Goal: Find specific page/section: Find specific page/section

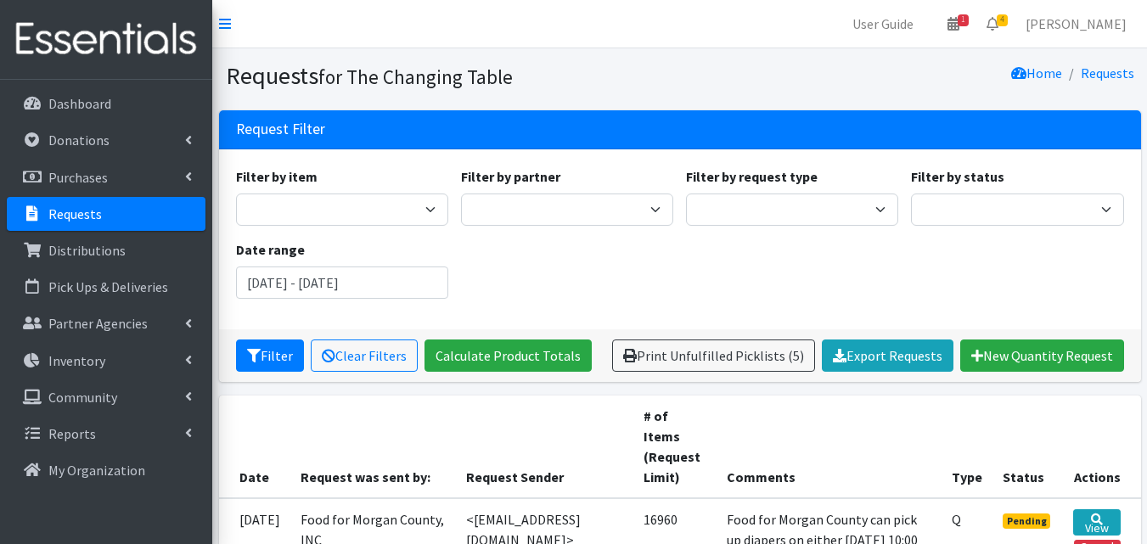
scroll to position [675, 0]
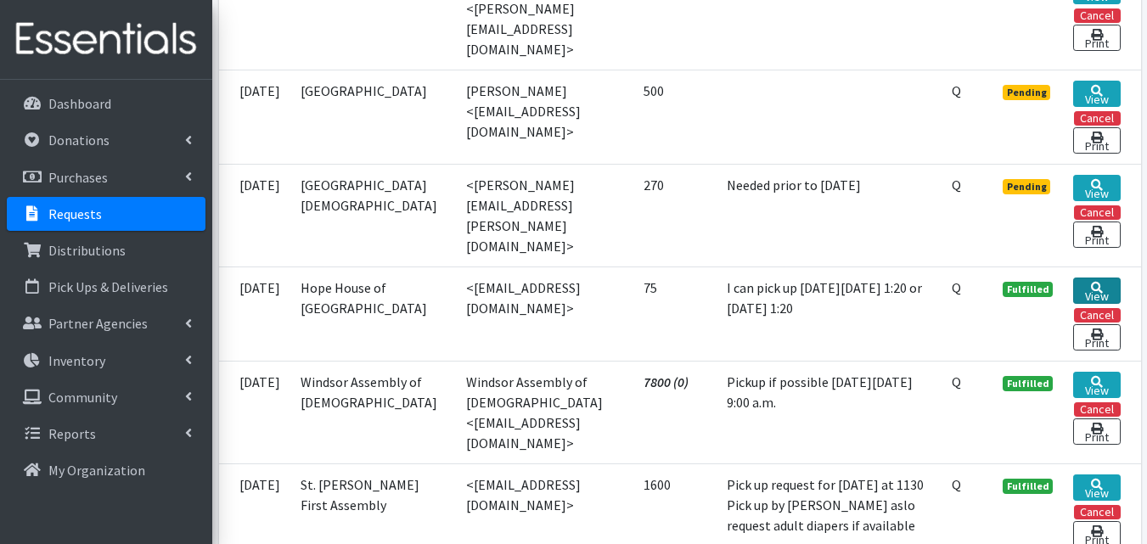
click at [1106, 304] on link "View" at bounding box center [1096, 291] width 47 height 26
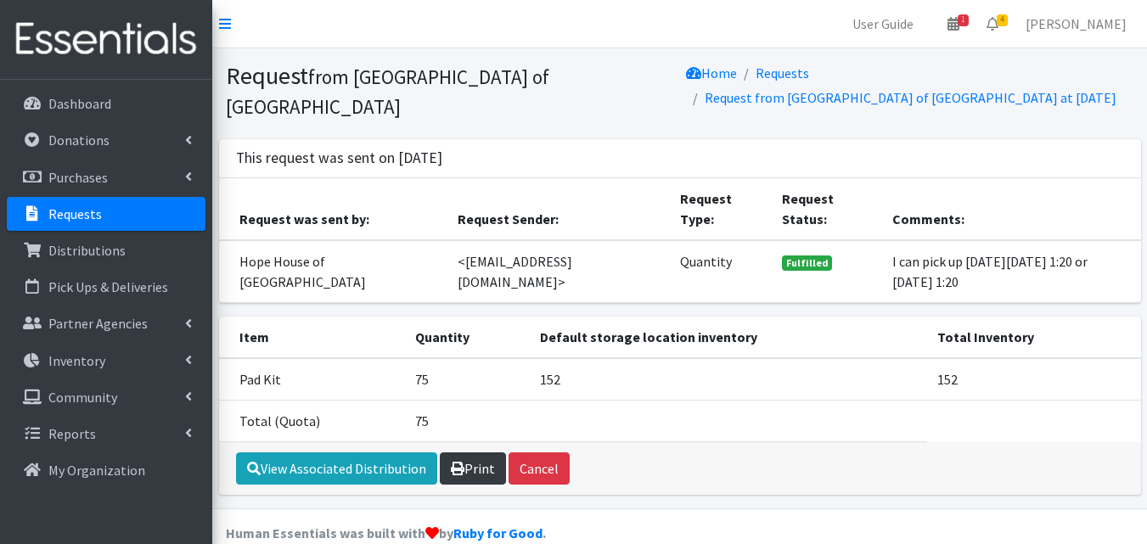
click at [488, 455] on link "Print" at bounding box center [473, 468] width 66 height 32
click at [134, 205] on link "Requests" at bounding box center [106, 214] width 199 height 34
